Goal: Task Accomplishment & Management: Manage account settings

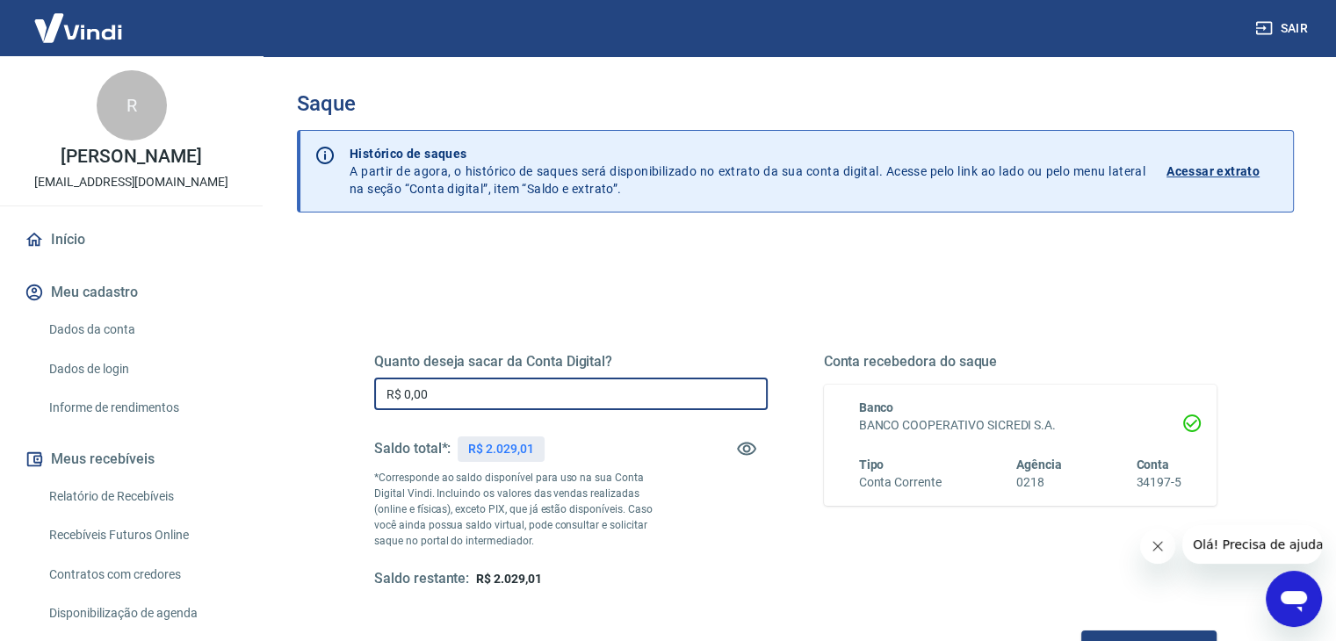
click at [536, 401] on input "R$ 0,00" at bounding box center [571, 394] width 394 height 33
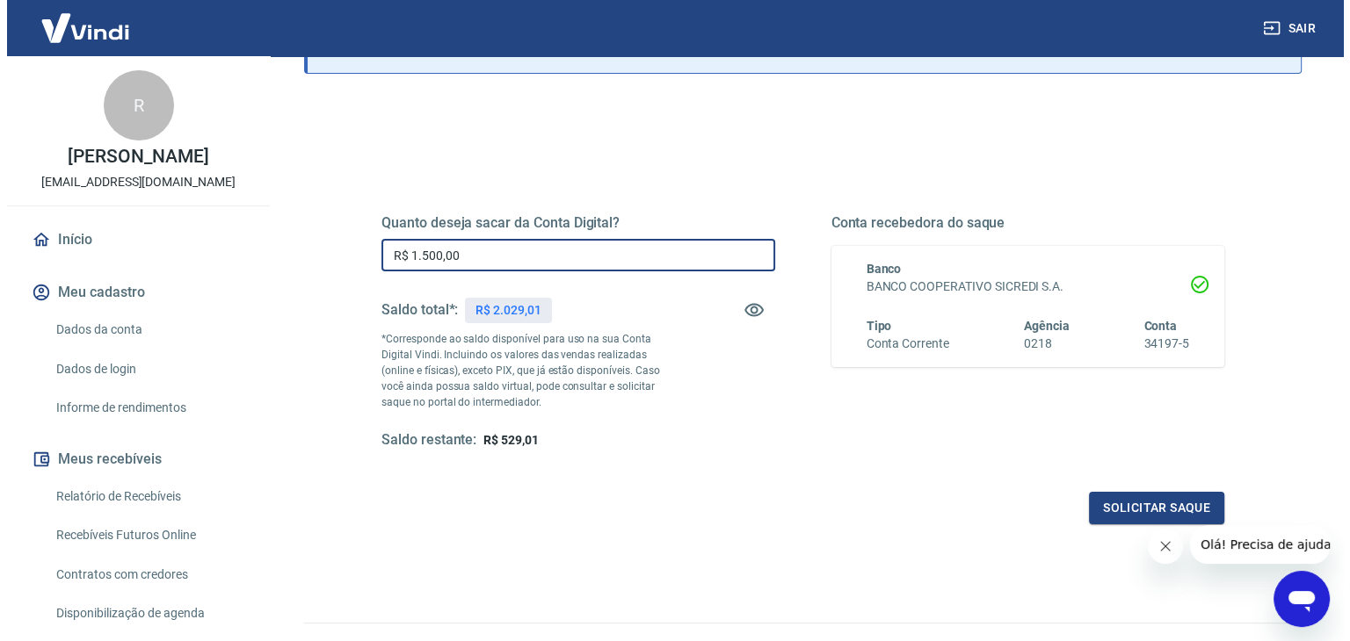
scroll to position [141, 0]
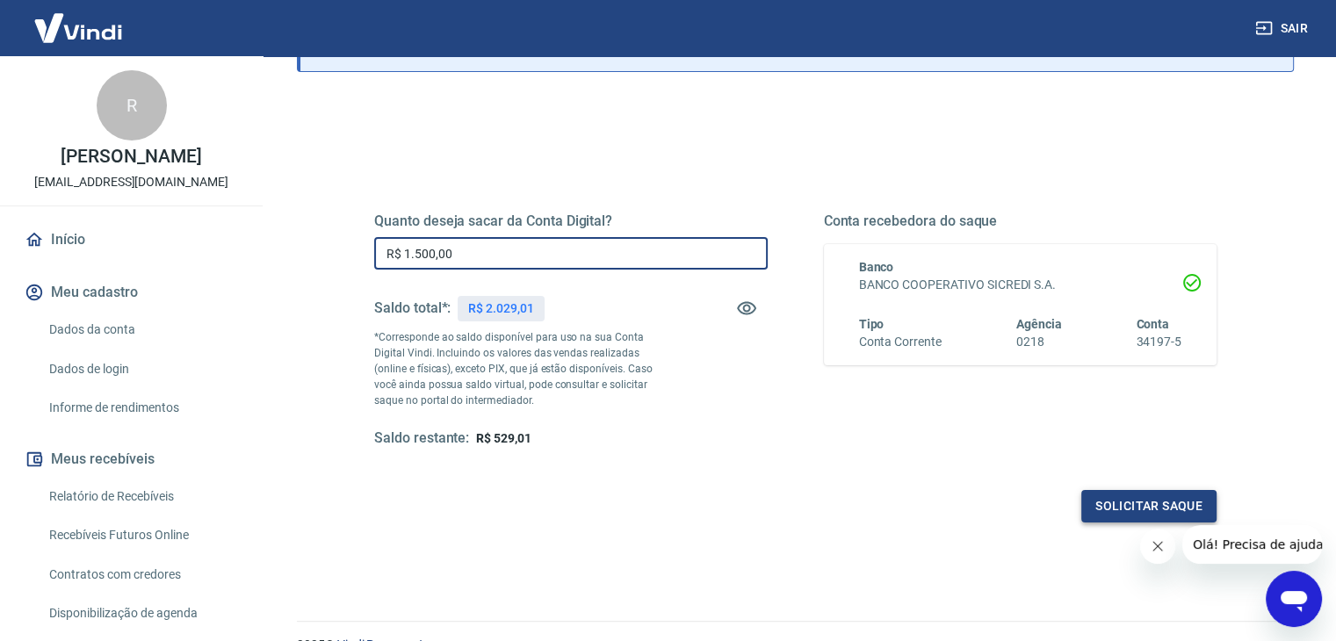
type input "R$ 1.500,00"
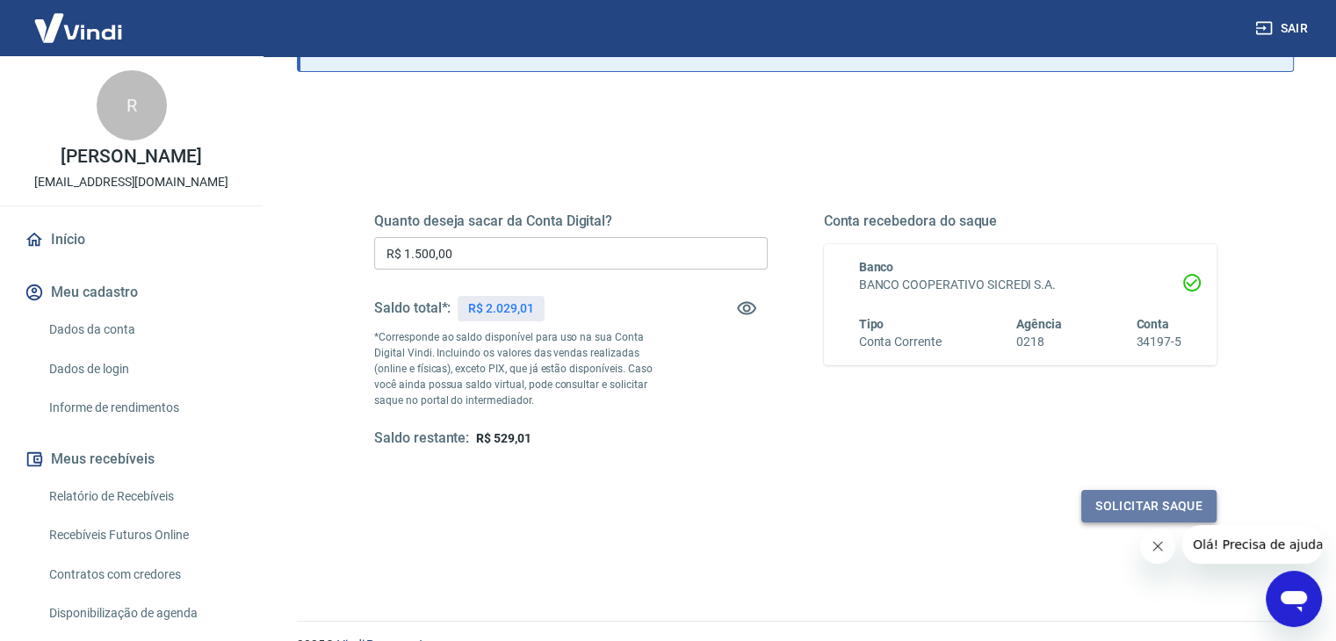
click at [1118, 496] on button "Solicitar saque" at bounding box center [1149, 506] width 135 height 33
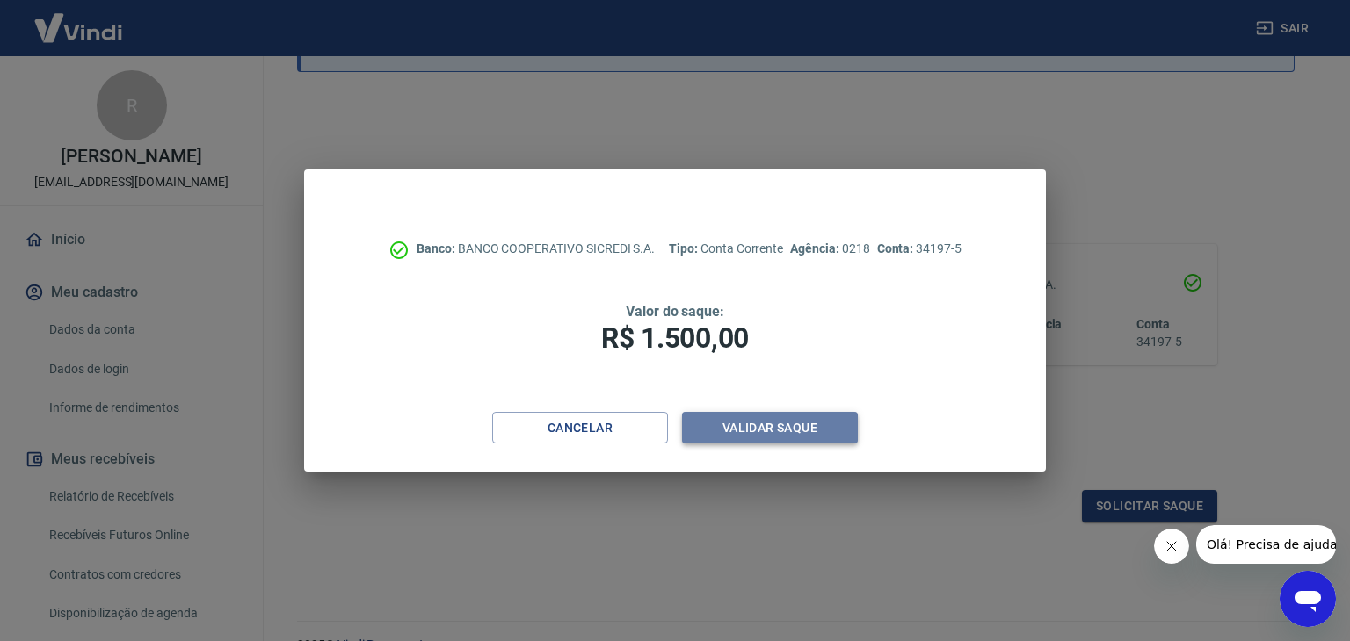
click at [791, 424] on button "Validar saque" at bounding box center [770, 428] width 176 height 33
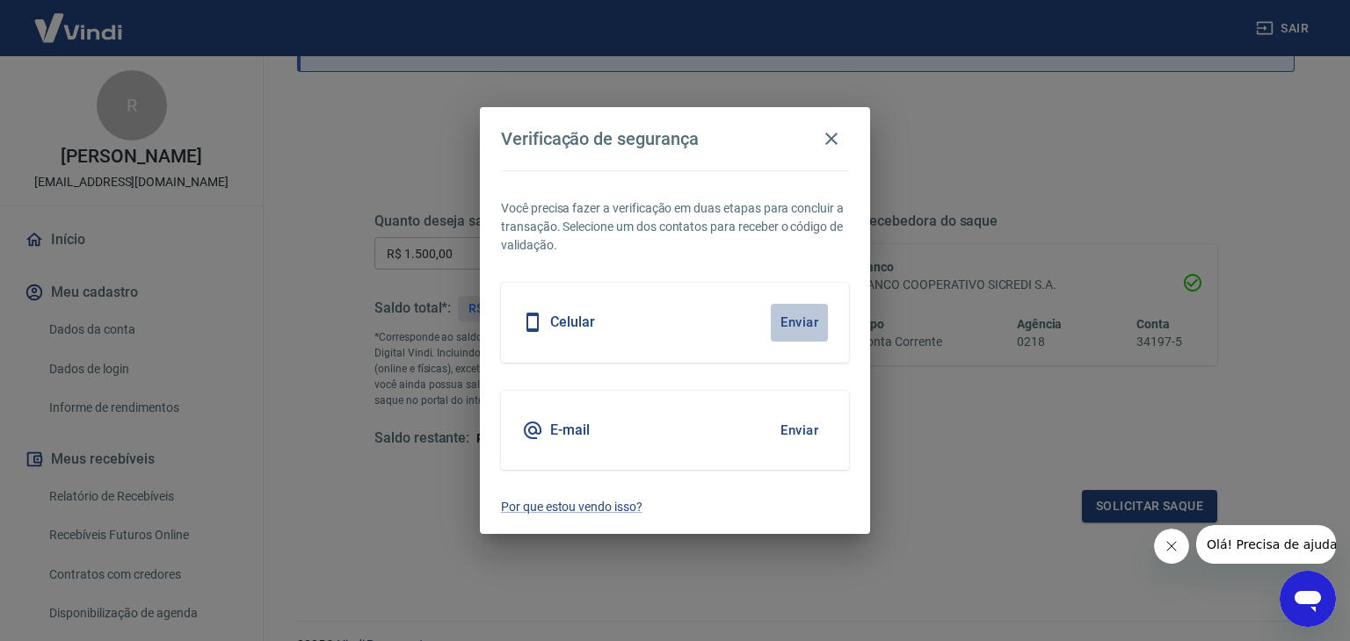
click at [807, 323] on button "Enviar" at bounding box center [799, 322] width 57 height 37
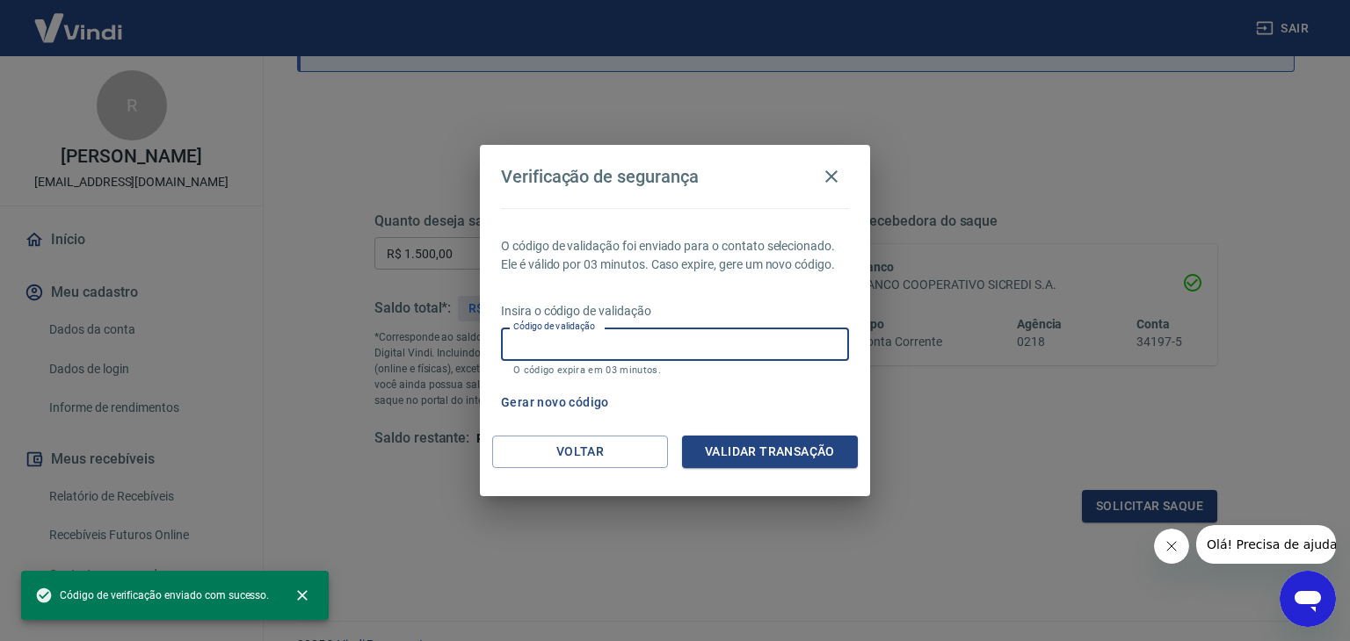
click at [624, 343] on input "Código de validação" at bounding box center [675, 344] width 348 height 33
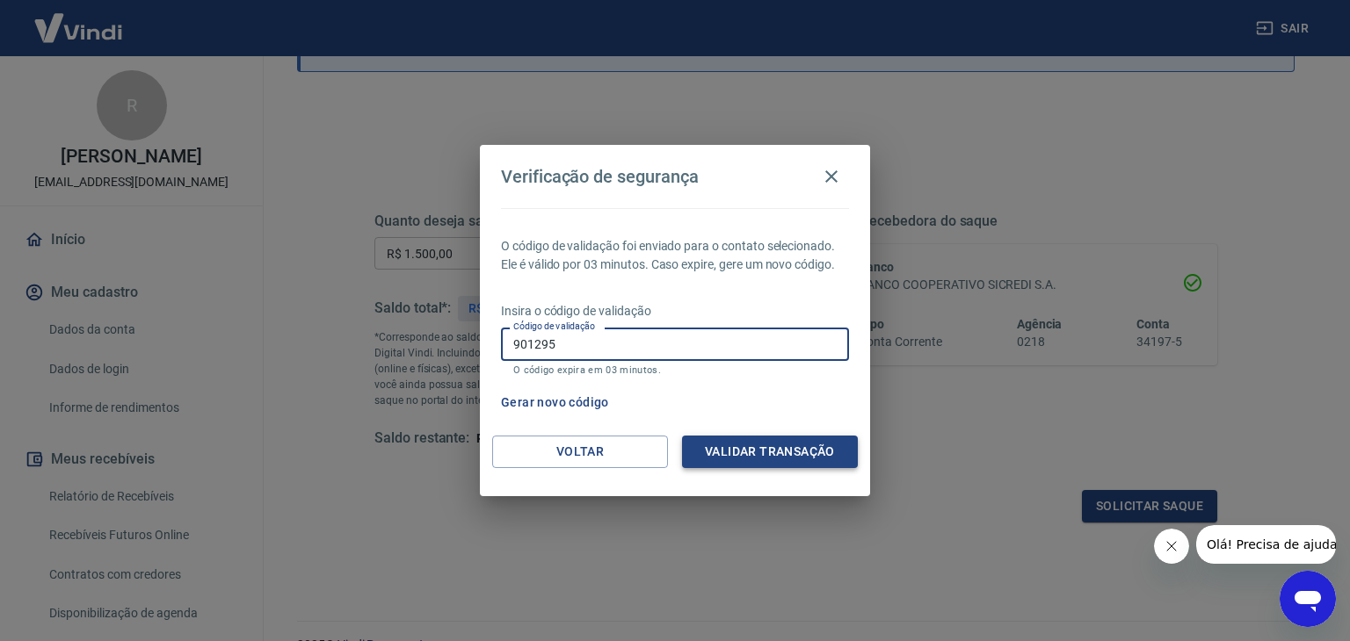
type input "901295"
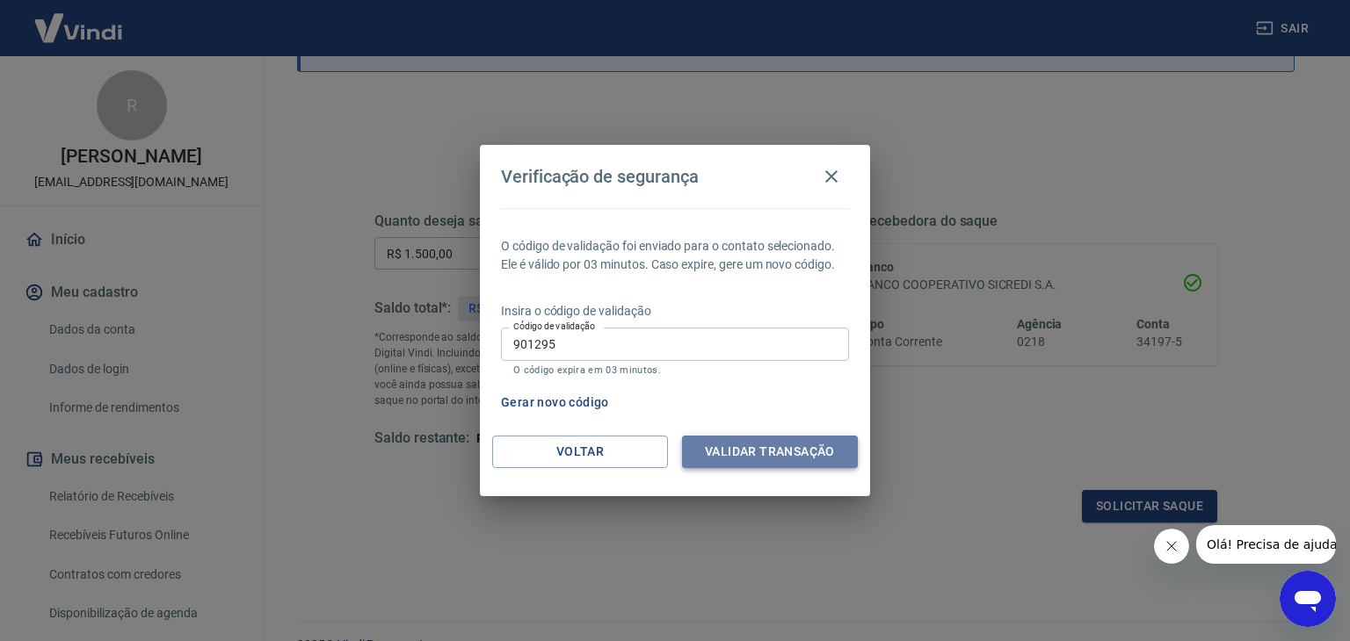
click at [723, 455] on button "Validar transação" at bounding box center [770, 452] width 176 height 33
